Goal: Task Accomplishment & Management: Manage account settings

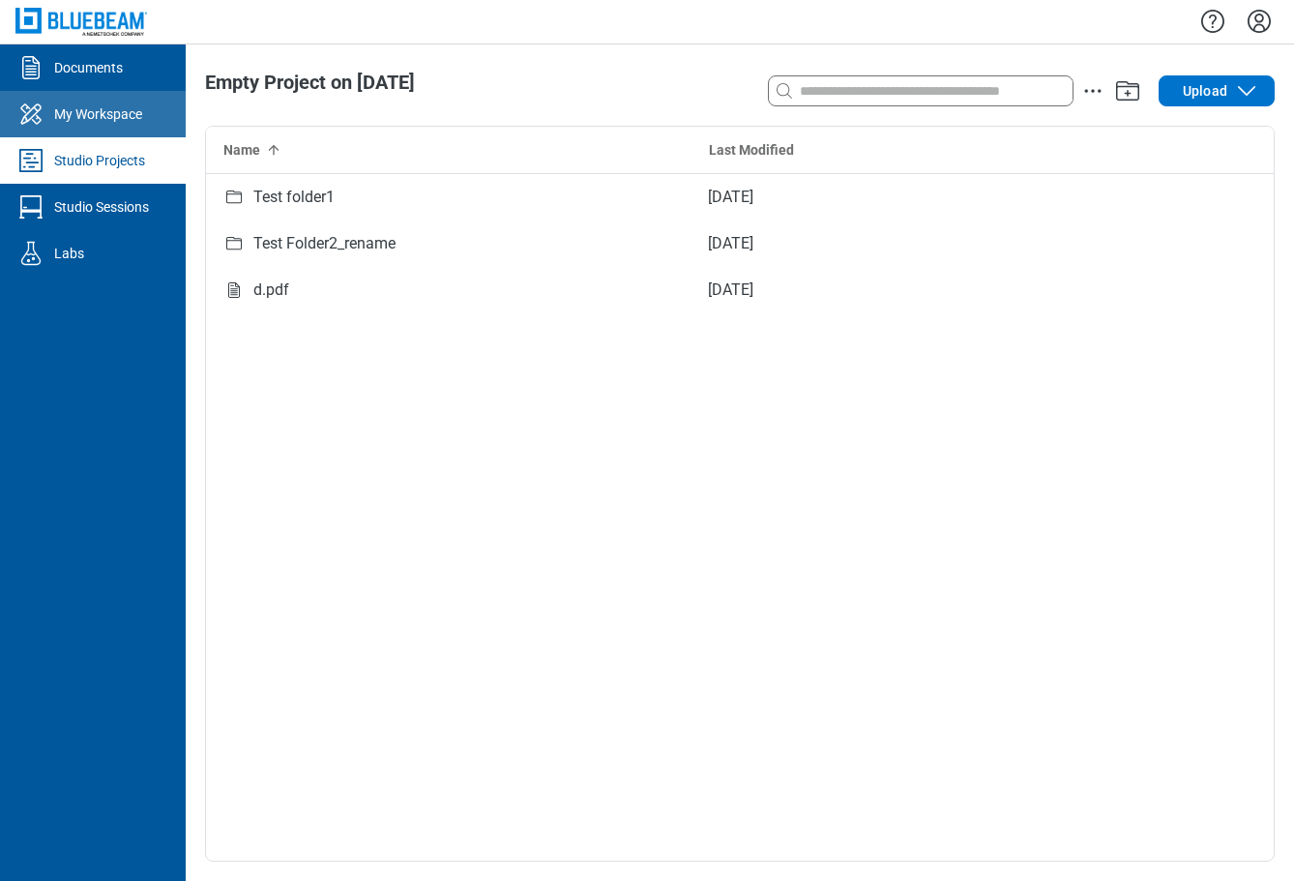
click at [116, 111] on div "My Workspace" at bounding box center [98, 113] width 88 height 19
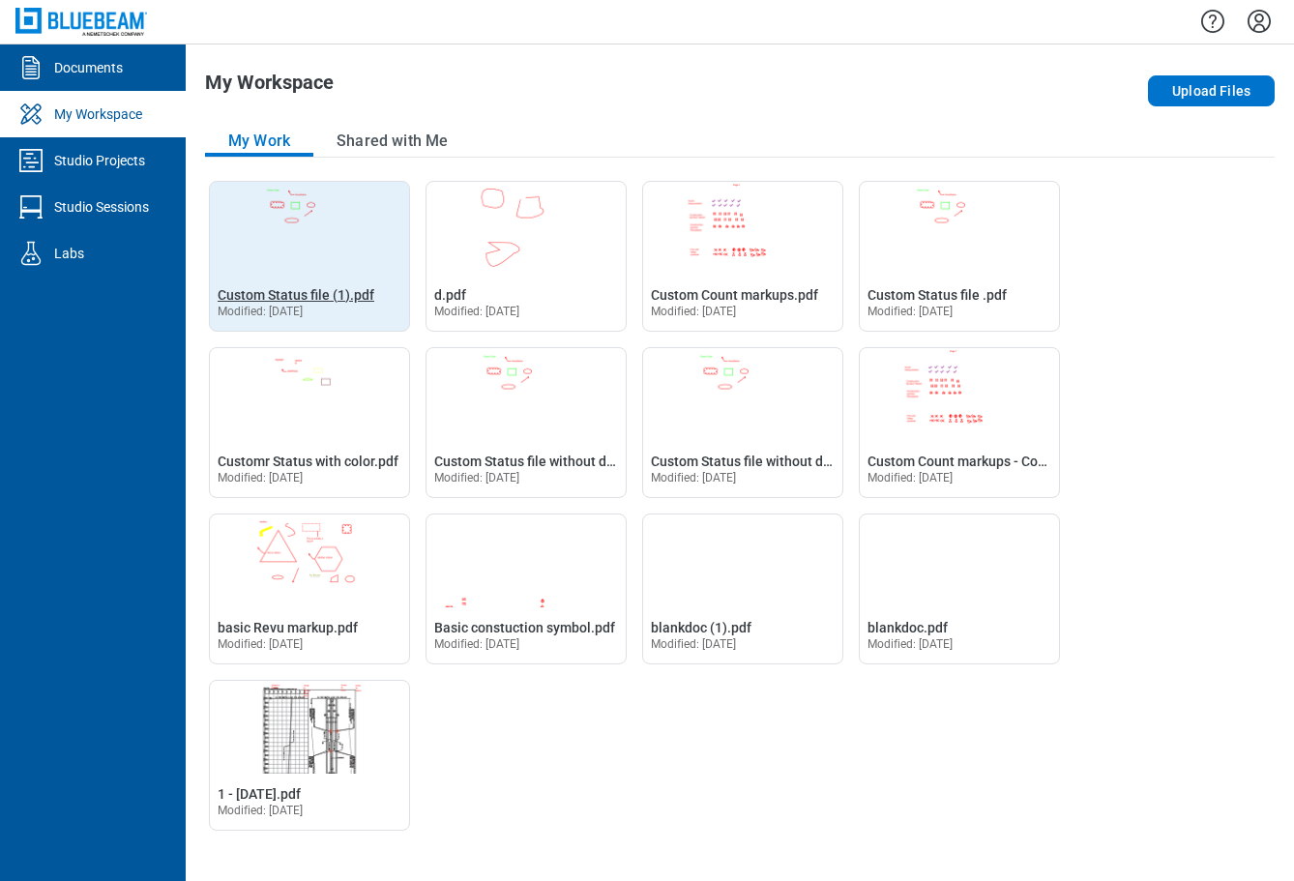
click at [287, 294] on span "Custom Status file (1).pdf" at bounding box center [296, 294] width 157 height 15
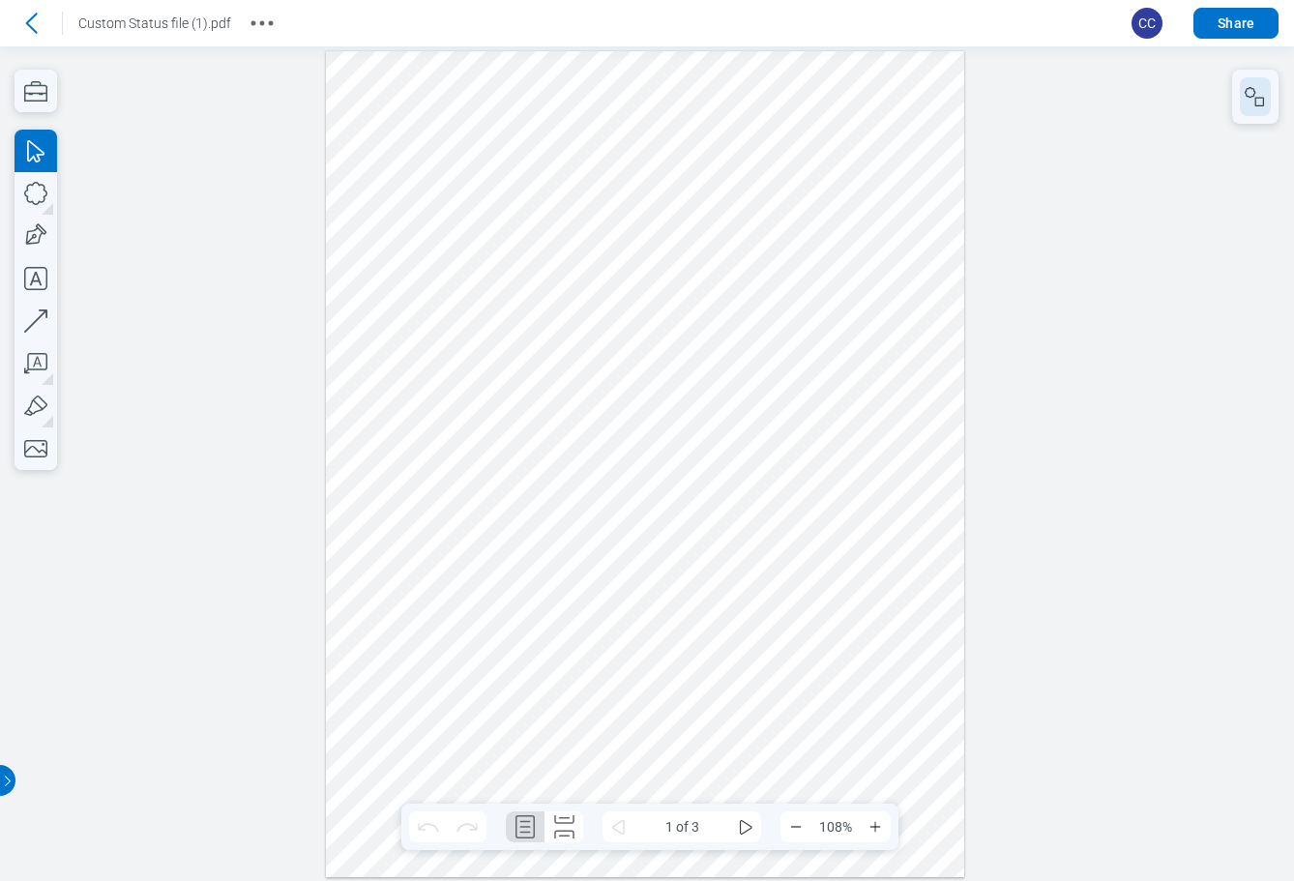
click at [1254, 109] on button "button" at bounding box center [1255, 96] width 31 height 39
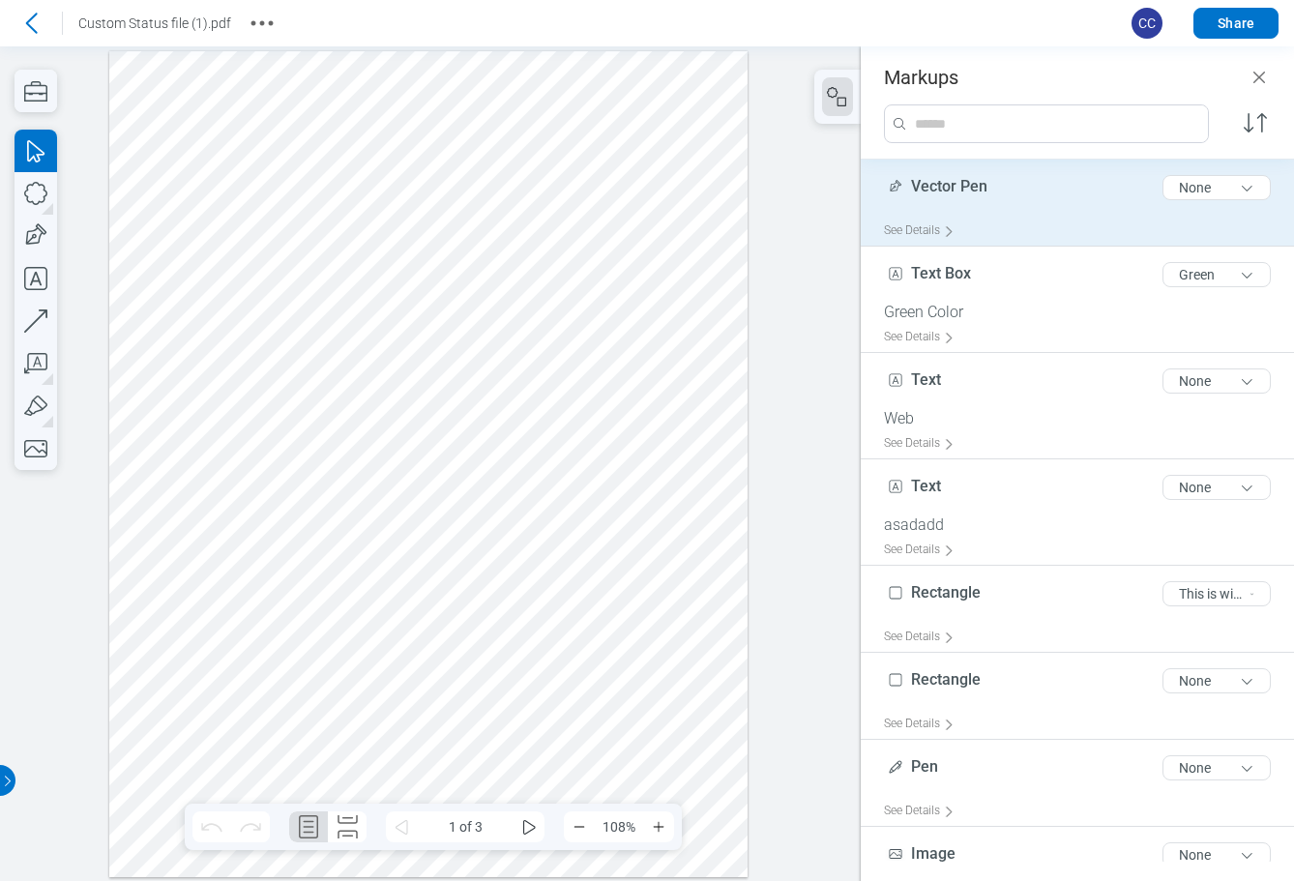
click at [1025, 211] on div "Vector Pen 10 of 300 characters None" at bounding box center [1085, 191] width 402 height 48
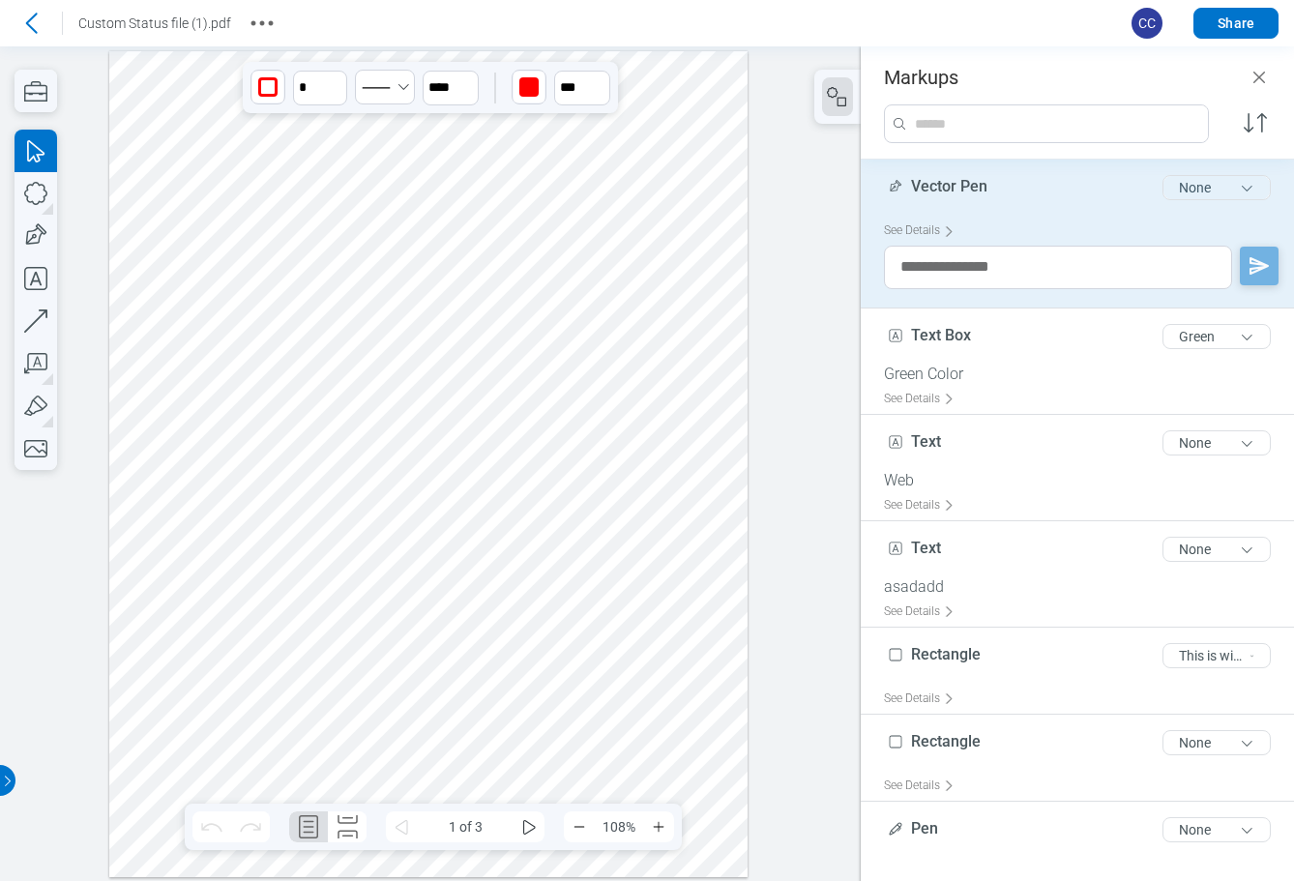
click at [1204, 187] on button "None" at bounding box center [1216, 187] width 108 height 25
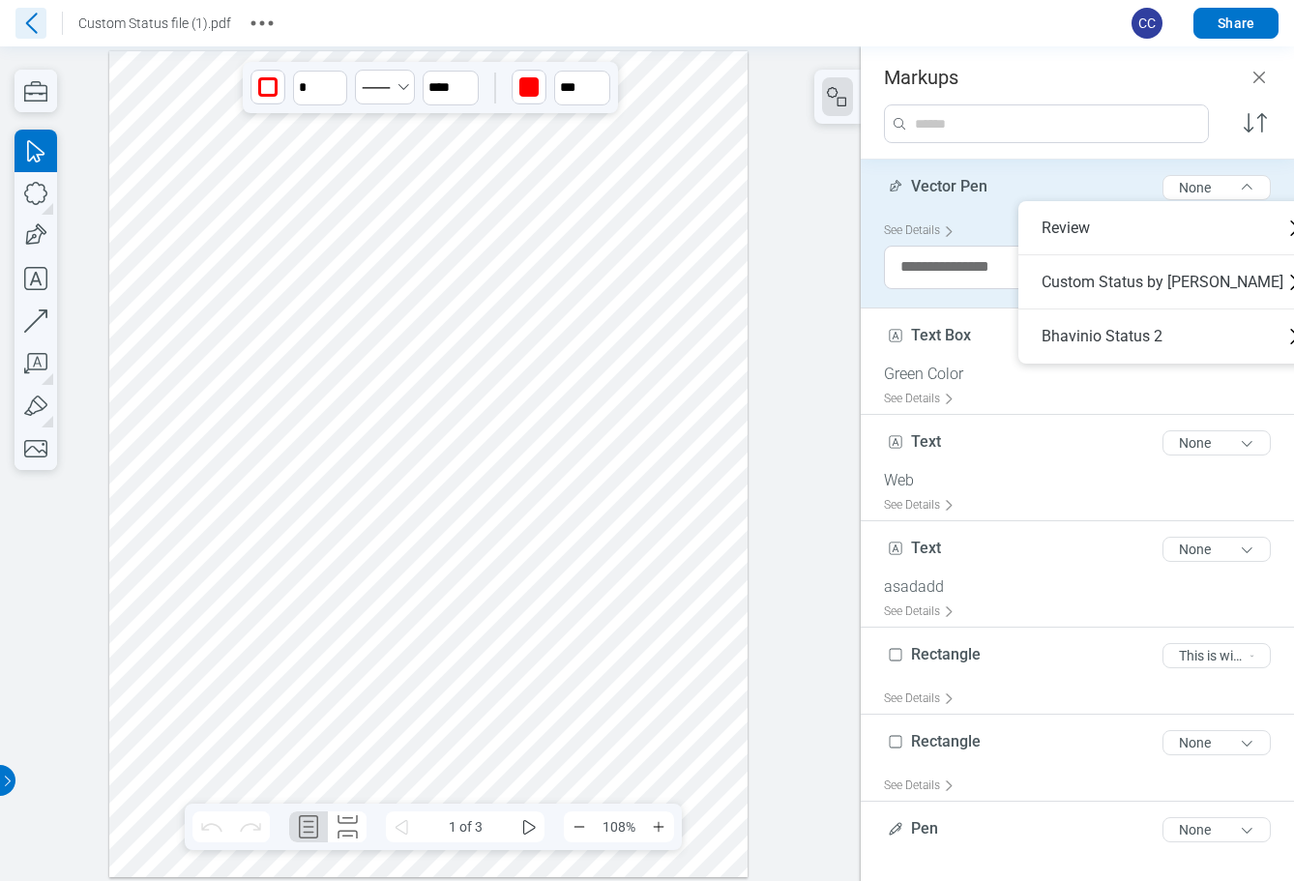
click at [27, 21] on icon at bounding box center [30, 23] width 31 height 31
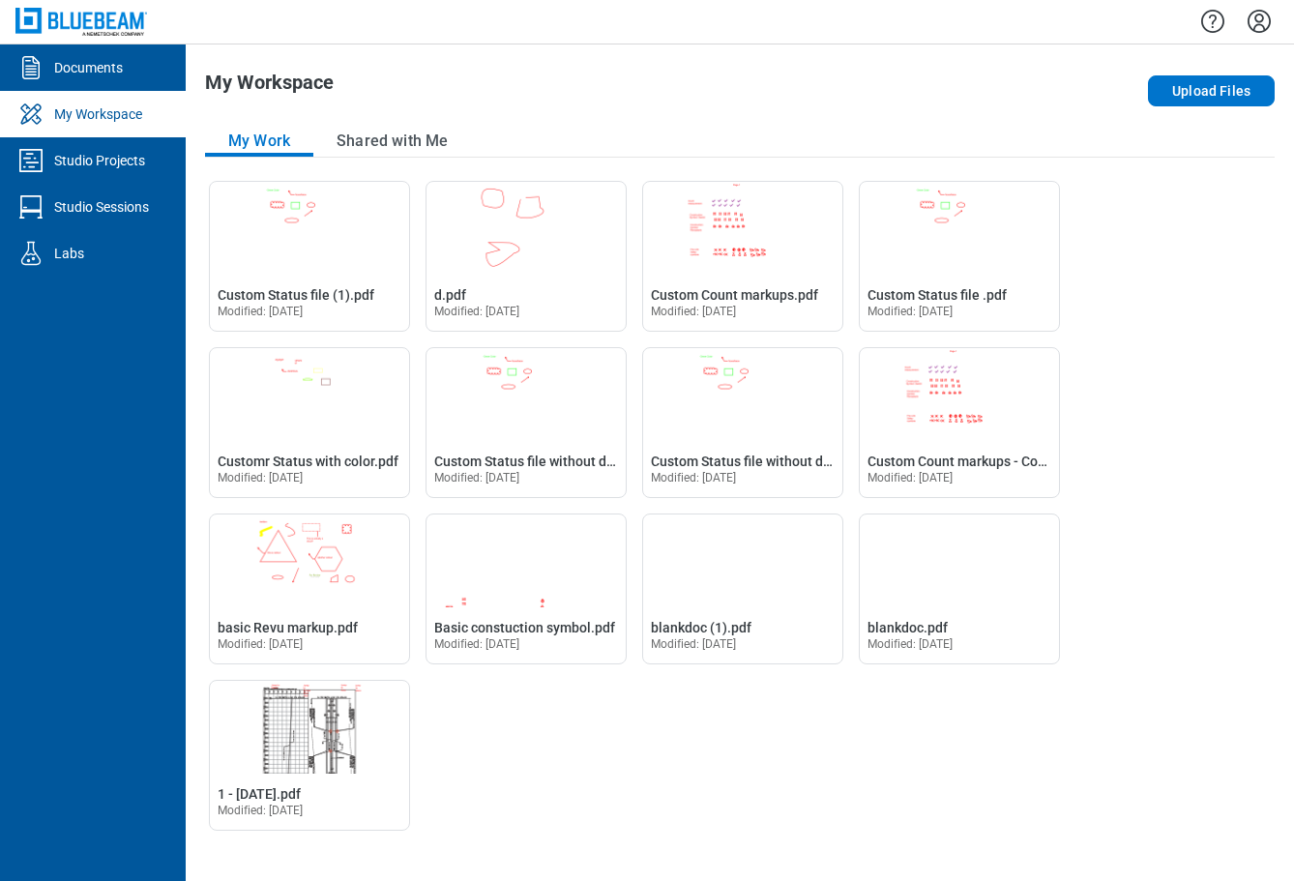
click at [1259, 21] on icon "Settings" at bounding box center [1259, 21] width 31 height 31
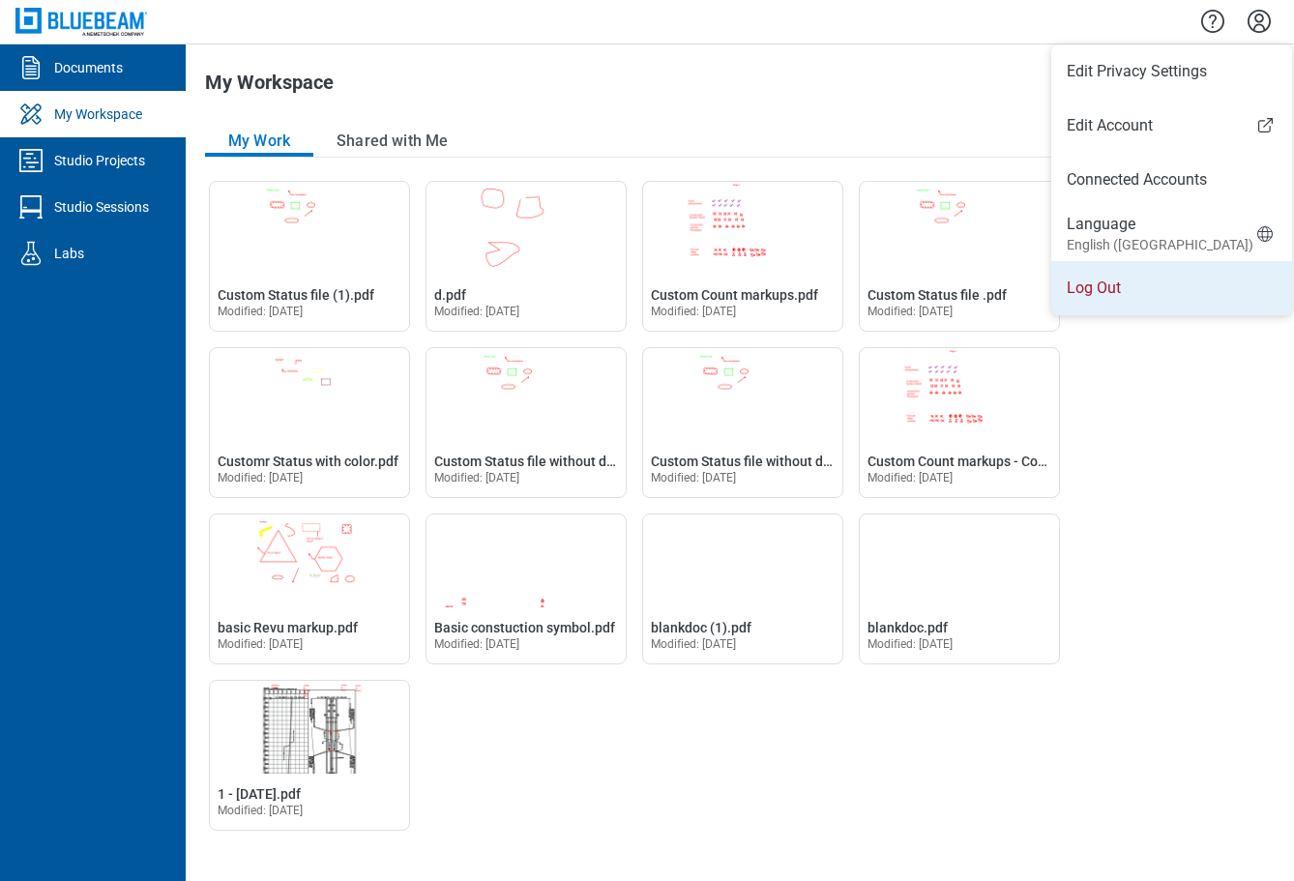
click at [1100, 283] on li "Log Out" at bounding box center [1171, 288] width 241 height 54
